Goal: Task Accomplishment & Management: Use online tool/utility

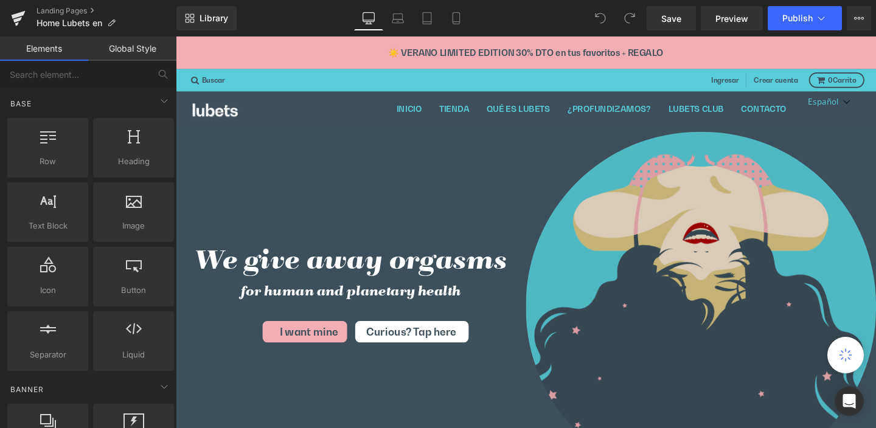
scroll to position [25, 718]
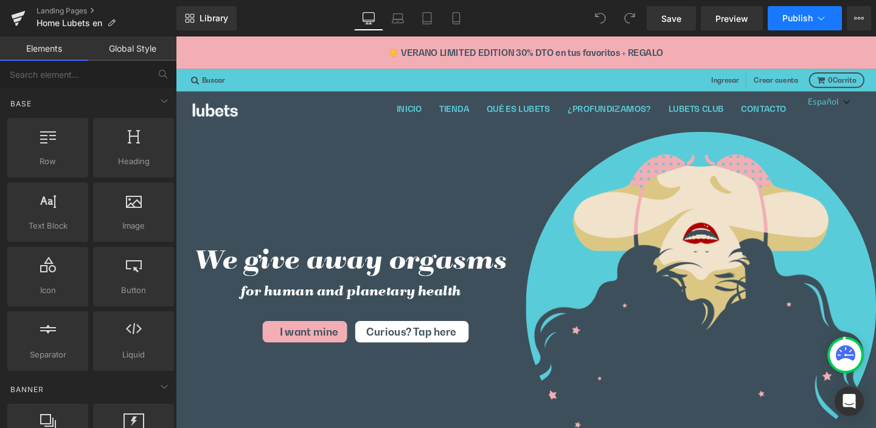
click at [804, 18] on span "Publish" at bounding box center [797, 18] width 30 height 10
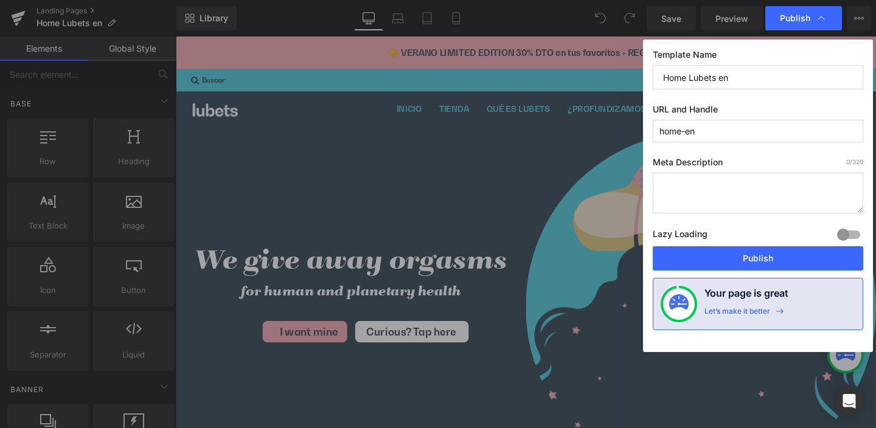
click at [701, 131] on input "home-en" at bounding box center [758, 131] width 211 height 23
click at [736, 76] on input "Home Lubets en" at bounding box center [758, 77] width 211 height 24
type input "Home Lubets"
click at [796, 18] on span "Publish" at bounding box center [795, 18] width 30 height 11
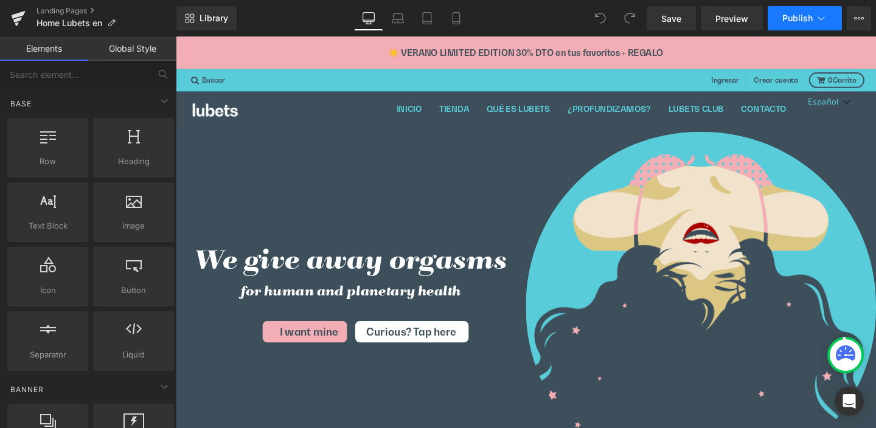
click at [801, 18] on span "Publish" at bounding box center [797, 18] width 30 height 10
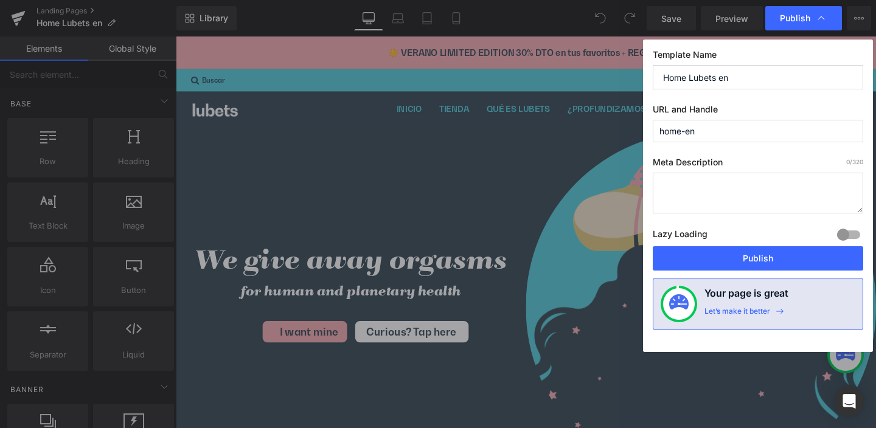
drag, startPoint x: 687, startPoint y: 132, endPoint x: 638, endPoint y: 132, distance: 49.9
click at [638, 132] on div "Publish Template Name Home Lubets en URL and Handle home-en Meta Description 0 …" at bounding box center [438, 214] width 876 height 428
type input "en"
drag, startPoint x: 673, startPoint y: 133, endPoint x: 637, endPoint y: 127, distance: 36.3
click at [637, 127] on div "Publish Template Name Home Lubets en URL and Handle en Page handle is already e…" at bounding box center [438, 214] width 876 height 428
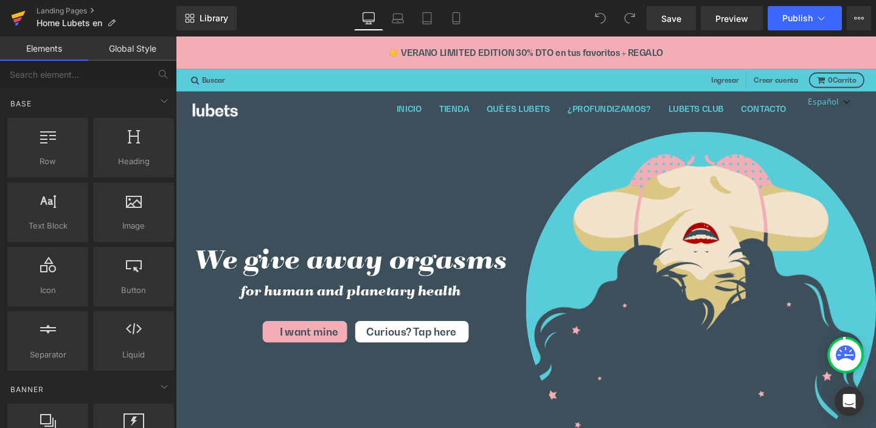
click at [19, 16] on icon at bounding box center [19, 15] width 14 height 8
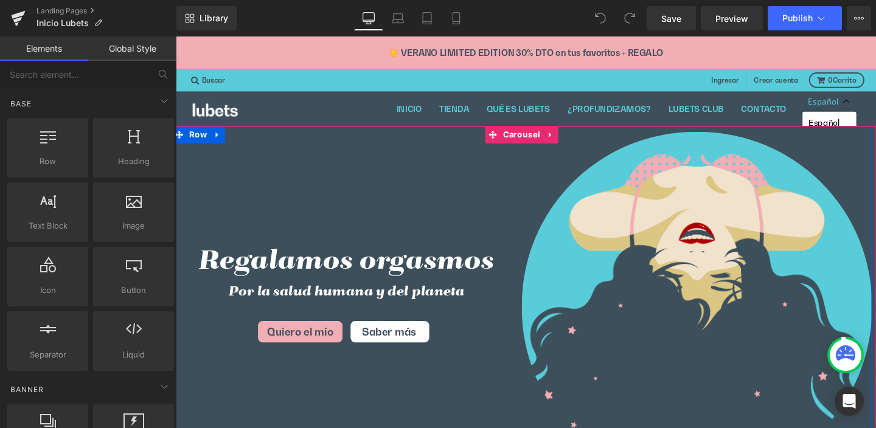
scroll to position [25, 718]
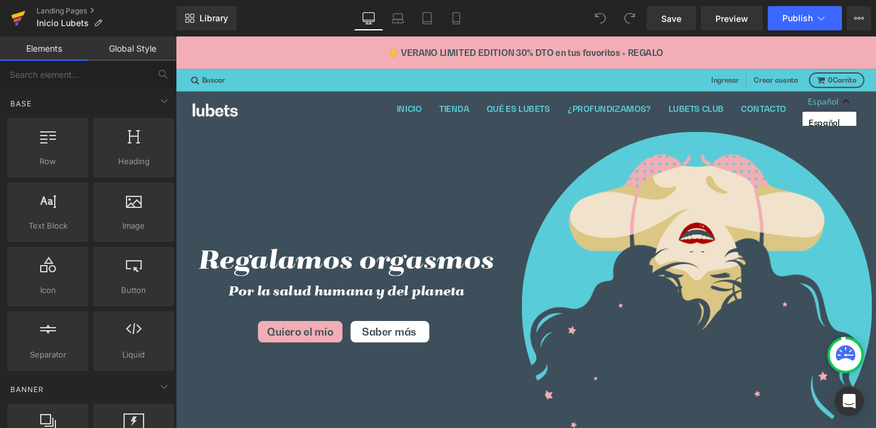
click at [18, 14] on icon at bounding box center [19, 15] width 14 height 8
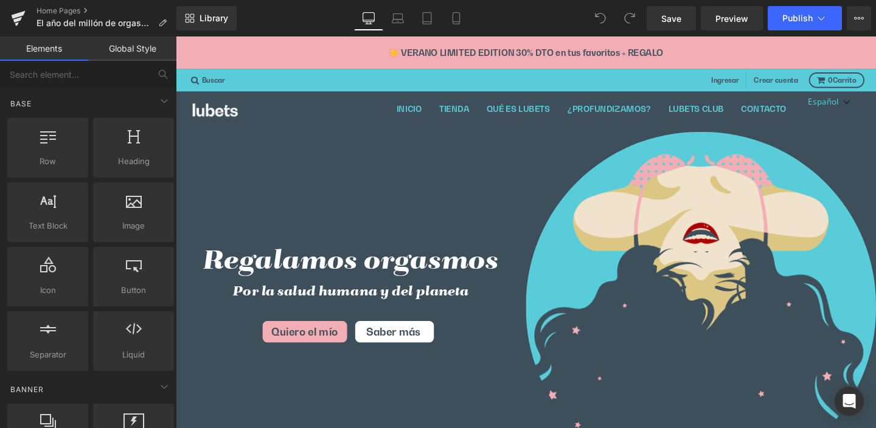
scroll to position [25, 718]
click at [13, 13] on icon at bounding box center [18, 18] width 15 height 30
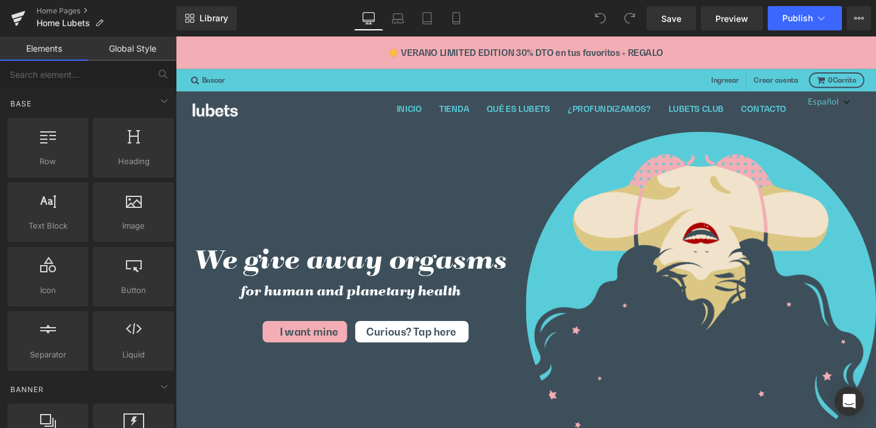
scroll to position [25, 718]
click at [19, 18] on icon at bounding box center [17, 19] width 9 height 5
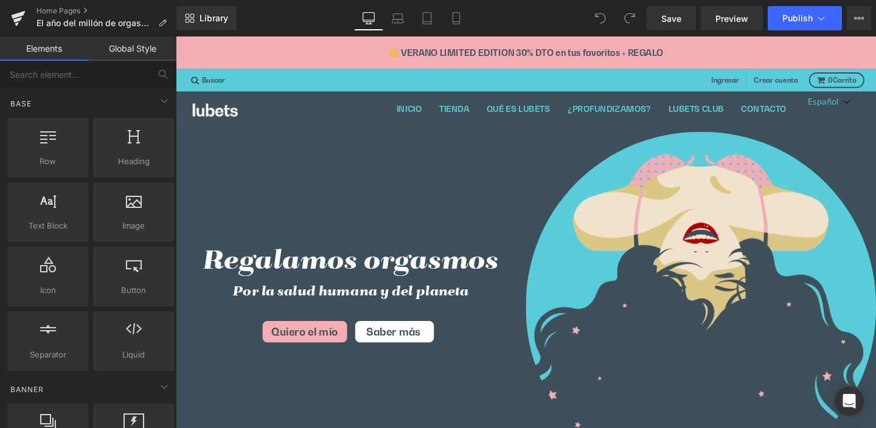
scroll to position [25, 718]
click at [15, 14] on icon at bounding box center [19, 15] width 14 height 8
click at [160, 23] on icon at bounding box center [162, 23] width 9 height 9
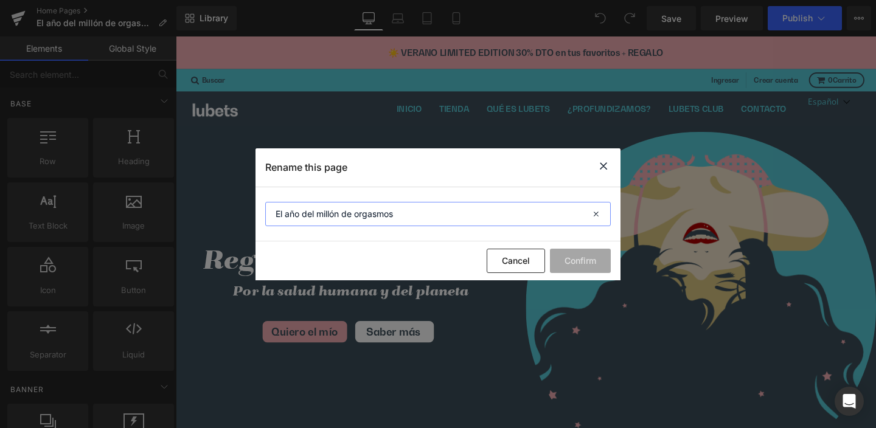
drag, startPoint x: 347, startPoint y: 209, endPoint x: 238, endPoint y: 203, distance: 108.5
click at [238, 203] on div "Rename this page El año del millón de orgasmos Cancel Confirm" at bounding box center [438, 214] width 876 height 428
type input "Inicio"
click at [569, 259] on button "Confirm" at bounding box center [580, 261] width 61 height 24
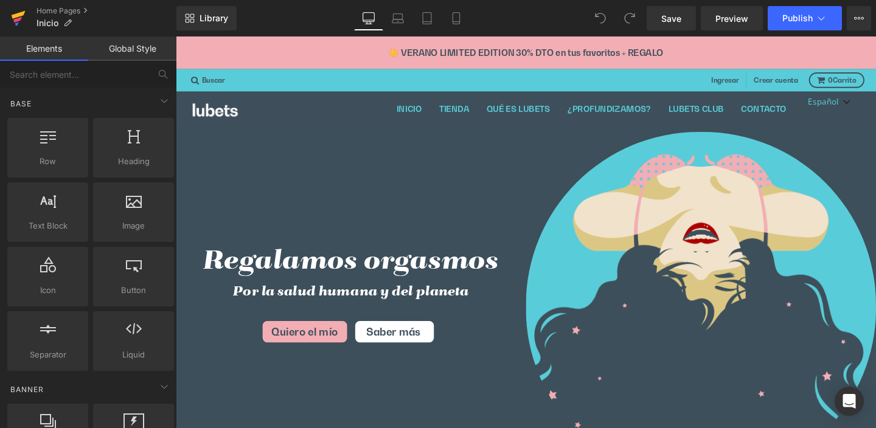
click at [18, 17] on icon at bounding box center [19, 15] width 14 height 8
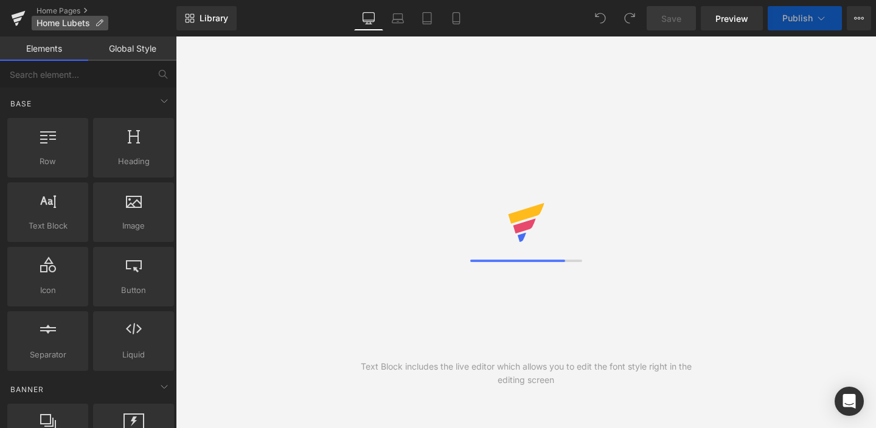
click at [99, 21] on icon at bounding box center [99, 23] width 9 height 9
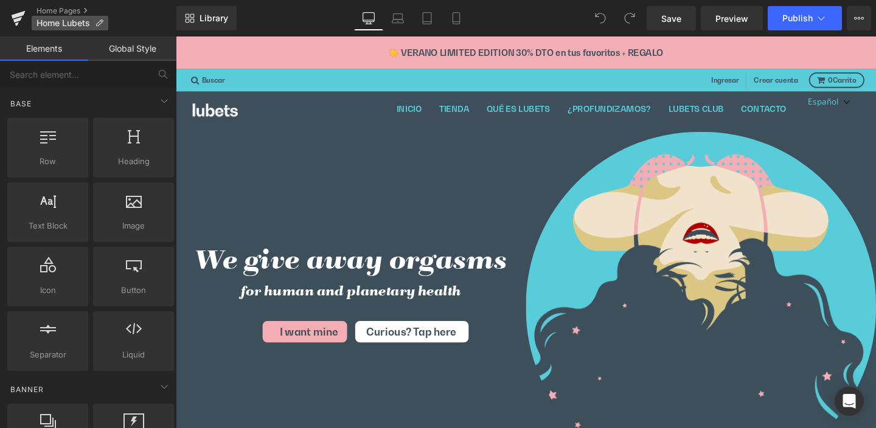
scroll to position [25, 718]
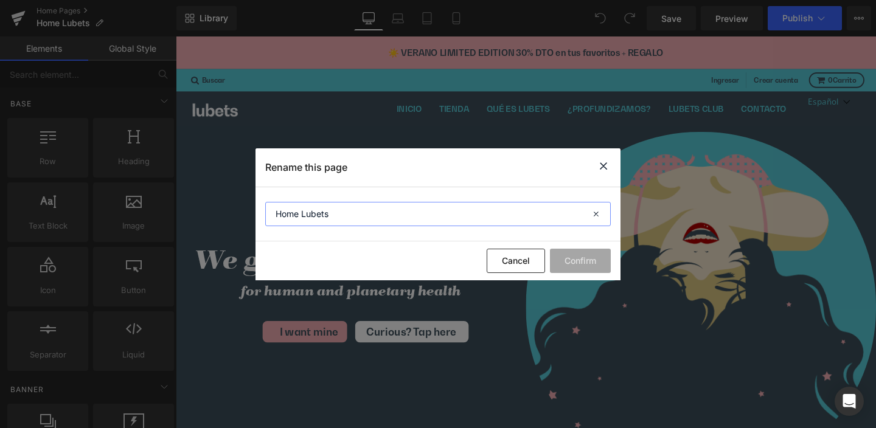
drag, startPoint x: 298, startPoint y: 213, endPoint x: 375, endPoint y: 217, distance: 77.4
click at [375, 217] on input "Home Lubets" at bounding box center [438, 214] width 346 height 24
type input "Home"
click at [585, 260] on button "Confirm" at bounding box center [580, 261] width 61 height 24
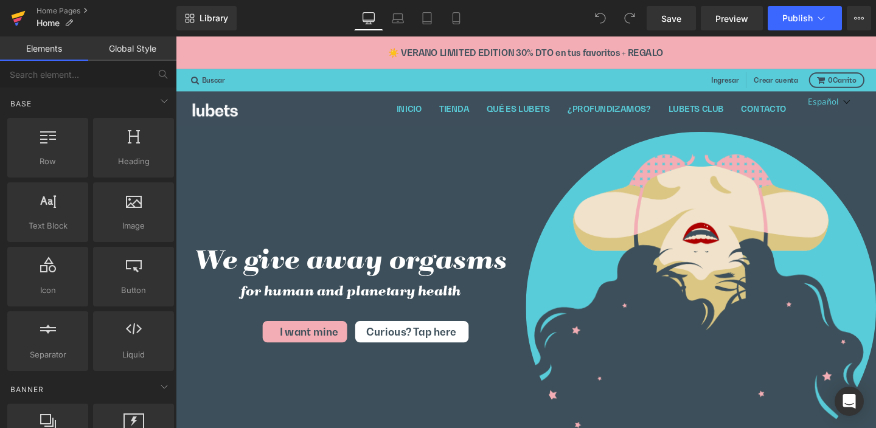
click at [15, 16] on icon at bounding box center [19, 15] width 14 height 8
click at [793, 18] on span "Publish" at bounding box center [797, 18] width 30 height 10
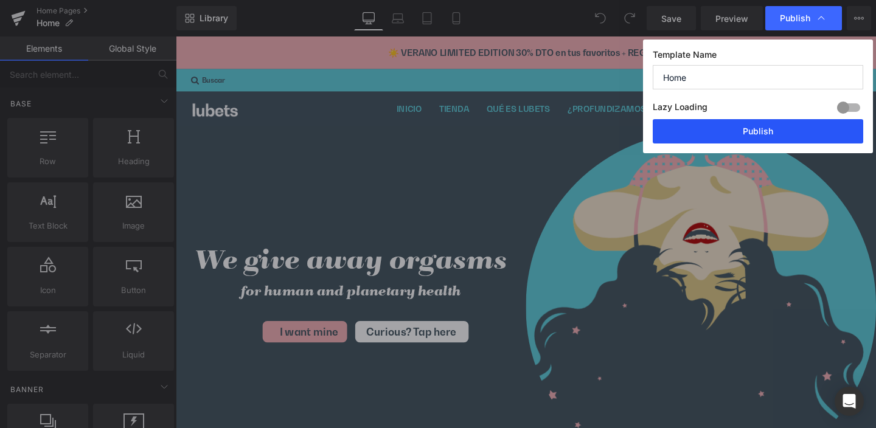
click at [753, 133] on button "Publish" at bounding box center [758, 131] width 211 height 24
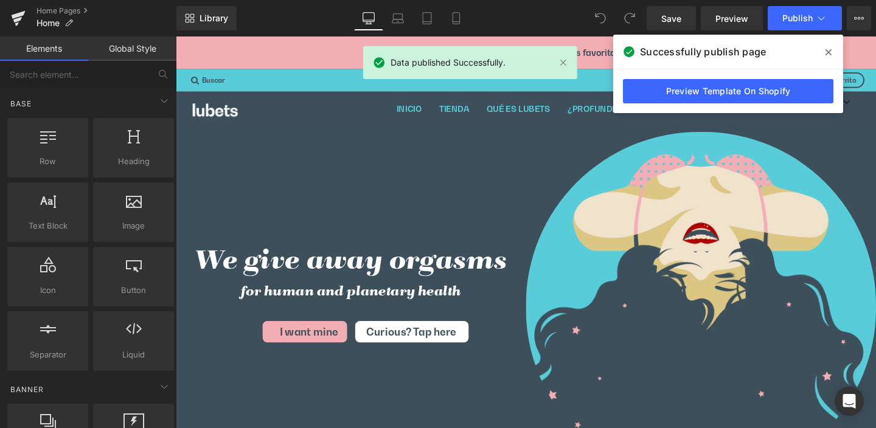
click at [830, 50] on icon at bounding box center [829, 52] width 6 height 10
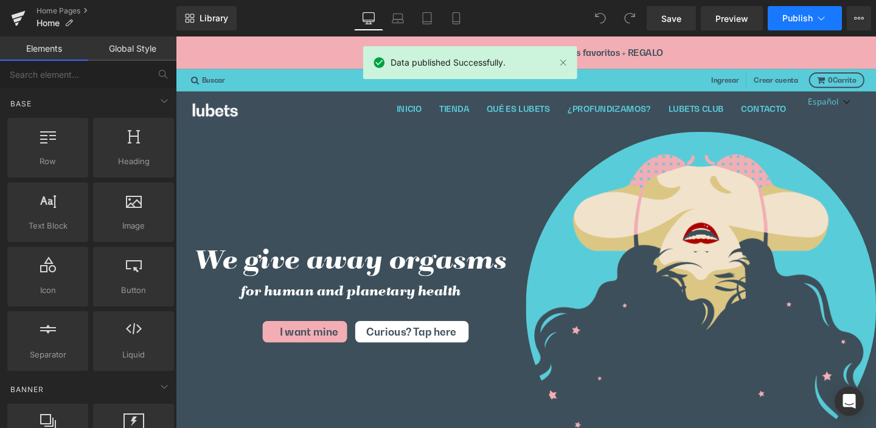
click at [800, 18] on span "Publish" at bounding box center [797, 18] width 30 height 10
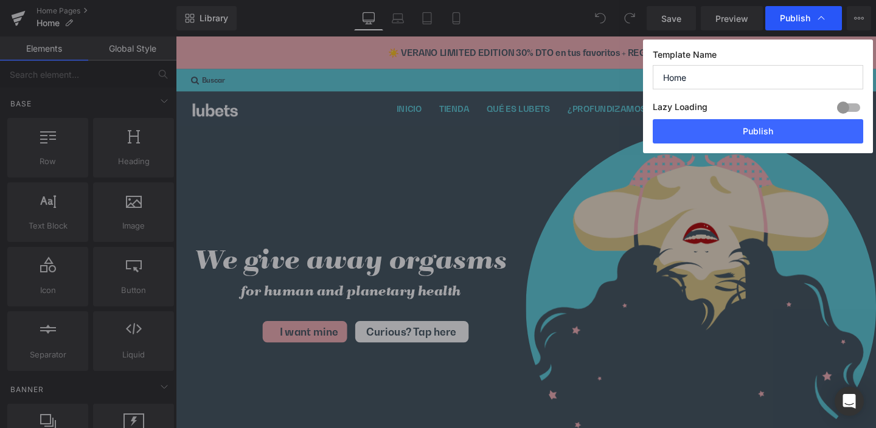
click at [800, 18] on span "Publish" at bounding box center [795, 18] width 30 height 11
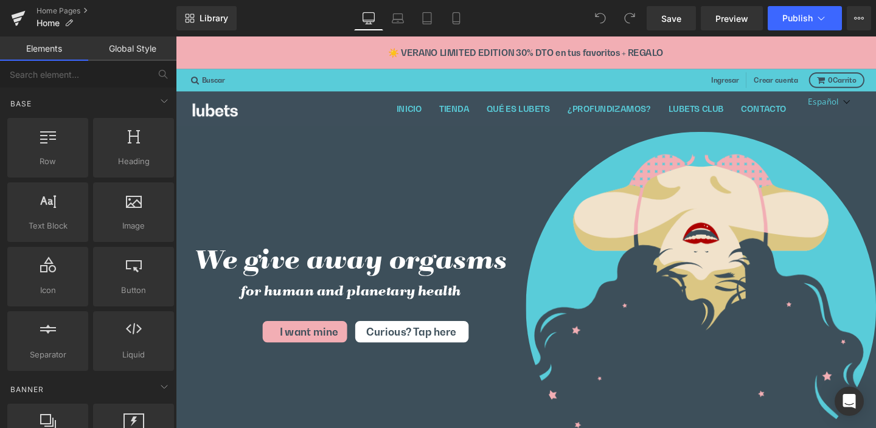
scroll to position [25, 718]
click at [732, 20] on span "Preview" at bounding box center [731, 18] width 33 height 13
